Goal: Task Accomplishment & Management: Use online tool/utility

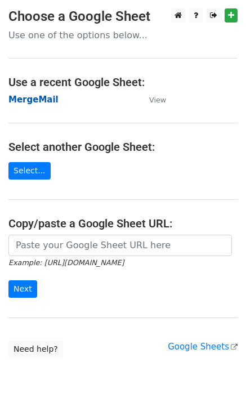
click at [33, 96] on strong "MergeMail" at bounding box center [33, 99] width 50 height 10
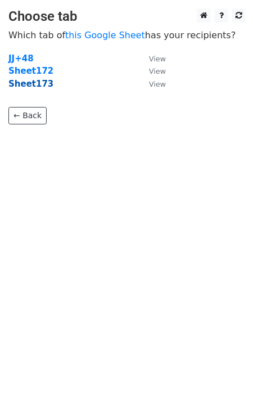
click at [28, 84] on strong "Sheet173" at bounding box center [30, 84] width 45 height 10
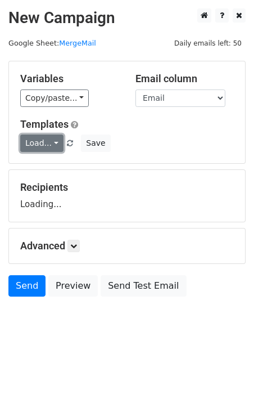
click at [38, 137] on link "Load..." at bounding box center [41, 142] width 43 height 17
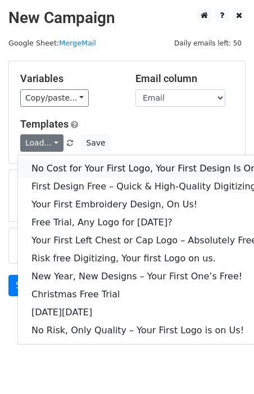
click at [58, 172] on link "No Cost for Your First Logo, Your First Design Is On Us!" at bounding box center [153, 169] width 270 height 18
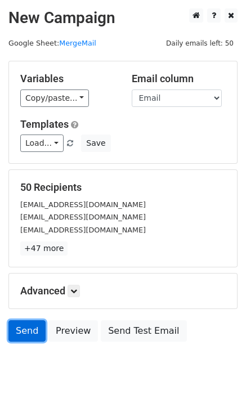
click at [31, 324] on link "Send" at bounding box center [26, 330] width 37 height 21
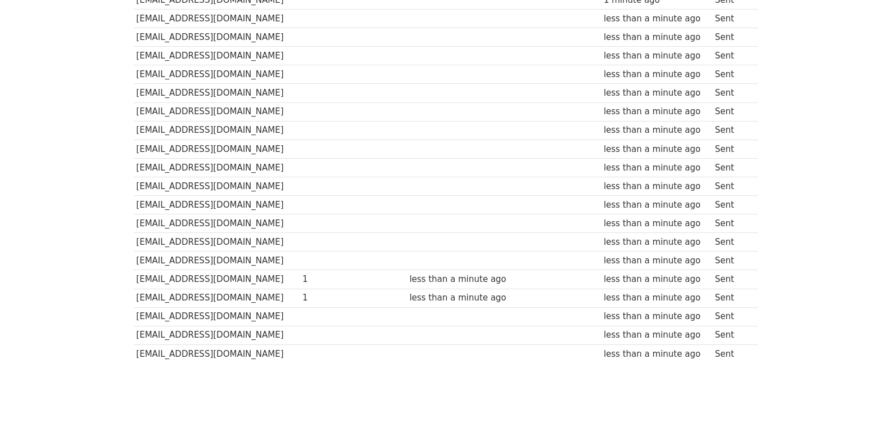
scroll to position [783, 0]
